Goal: Task Accomplishment & Management: Manage account settings

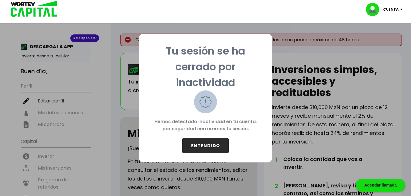
click at [211, 147] on button "ENTENDIDO" at bounding box center [205, 145] width 46 height 15
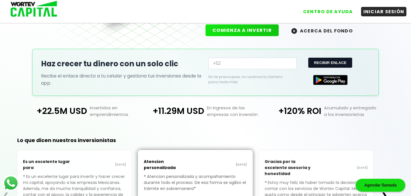
scroll to position [95, 0]
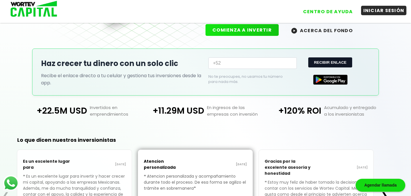
click at [381, 9] on button "INICIAR SESIÓN" at bounding box center [384, 10] width 46 height 9
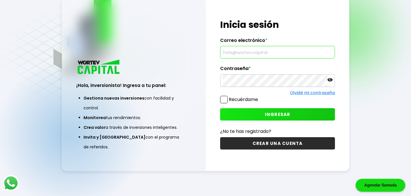
click at [300, 51] on input "text" at bounding box center [278, 52] width 110 height 12
type input "[EMAIL_ADDRESS][DOMAIN_NAME]"
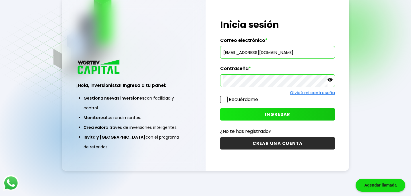
click at [240, 98] on label "Recuérdame" at bounding box center [243, 99] width 29 height 7
click at [259, 97] on input "Recuérdame" at bounding box center [259, 97] width 0 height 0
click at [259, 112] on button "INGRESAR" at bounding box center [277, 114] width 115 height 12
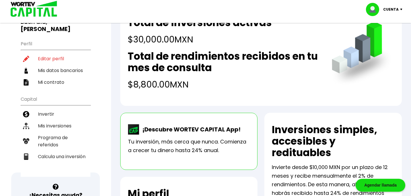
scroll to position [50, 0]
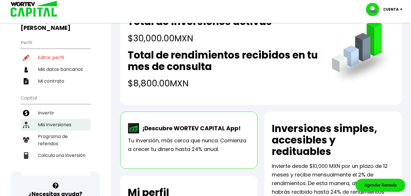
click at [69, 126] on li "Mis inversiones" at bounding box center [56, 125] width 70 height 12
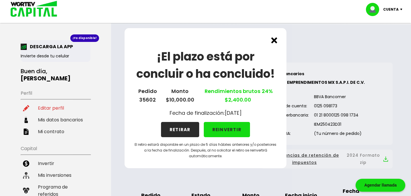
click at [234, 128] on button "REINVERTIR" at bounding box center [227, 129] width 46 height 15
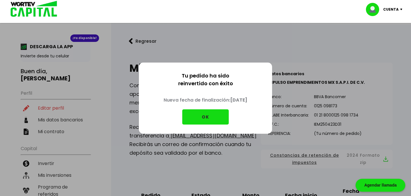
click at [215, 119] on button "OK" at bounding box center [205, 116] width 46 height 15
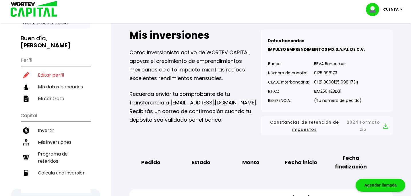
scroll to position [32, 0]
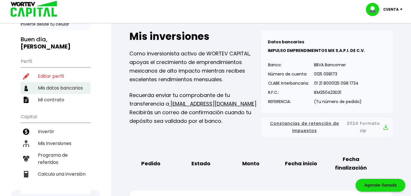
click at [59, 87] on li "Mis datos bancarios" at bounding box center [56, 88] width 70 height 12
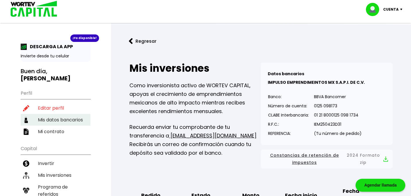
select select "Banamex"
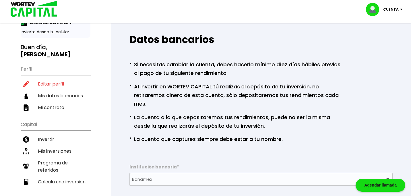
scroll to position [42, 0]
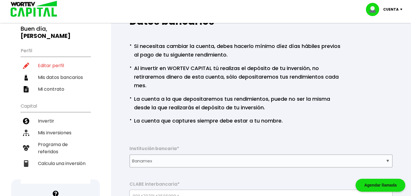
click at [186, 100] on p "· La cuenta a la que depositaremos tus rendimientos, puede no ser la misma desd…" at bounding box center [235, 103] width 213 height 18
click at [237, 100] on p "· La cuenta a la que depositaremos tus rendimientos, puede no ser la misma desd…" at bounding box center [235, 103] width 213 height 18
click at [317, 99] on p "· La cuenta a la que depositaremos tus rendimientos, puede no ser la misma desd…" at bounding box center [235, 103] width 213 height 18
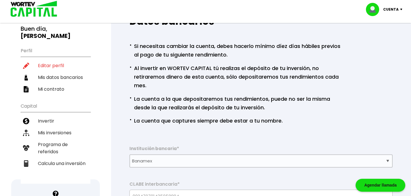
click at [234, 108] on p "· La cuenta a la que depositaremos tus rendimientos, puede no ser la misma desd…" at bounding box center [235, 103] width 213 height 18
click at [252, 108] on p "· La cuenta a la que depositaremos tus rendimientos, puede no ser la misma desd…" at bounding box center [235, 103] width 213 height 18
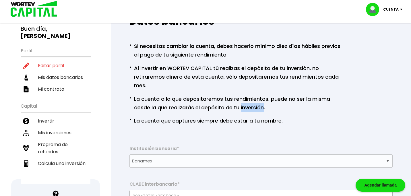
click at [252, 108] on p "· La cuenta a la que depositaremos tus rendimientos, puede no ser la misma desd…" at bounding box center [235, 103] width 213 height 18
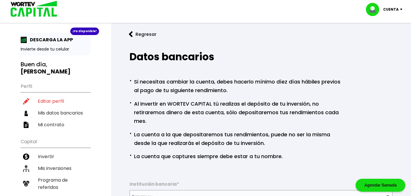
scroll to position [6, 0]
